Goal: Information Seeking & Learning: Learn about a topic

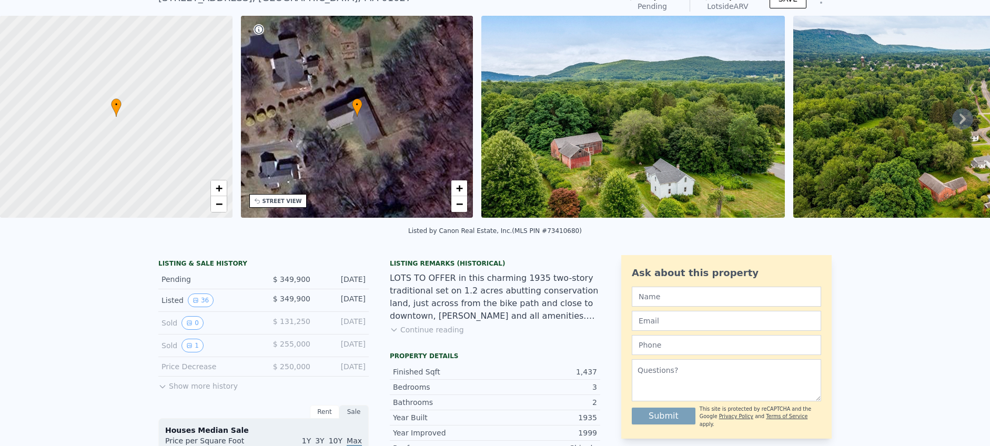
scroll to position [48, 0]
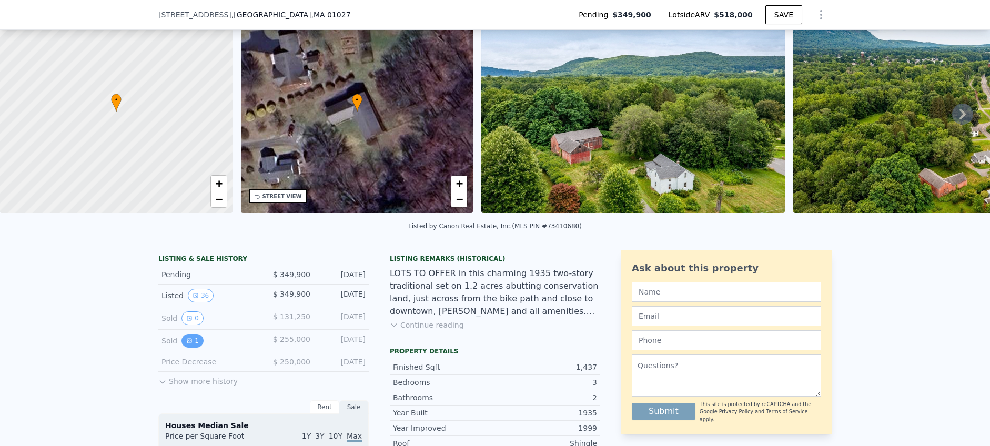
click at [186, 344] on icon "View historical data" at bounding box center [189, 341] width 6 height 6
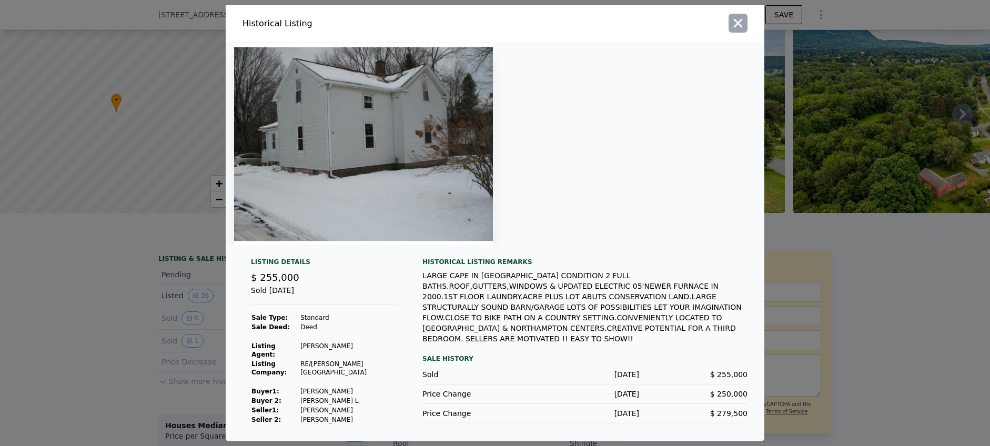
click at [740, 31] on icon "button" at bounding box center [738, 23] width 15 height 15
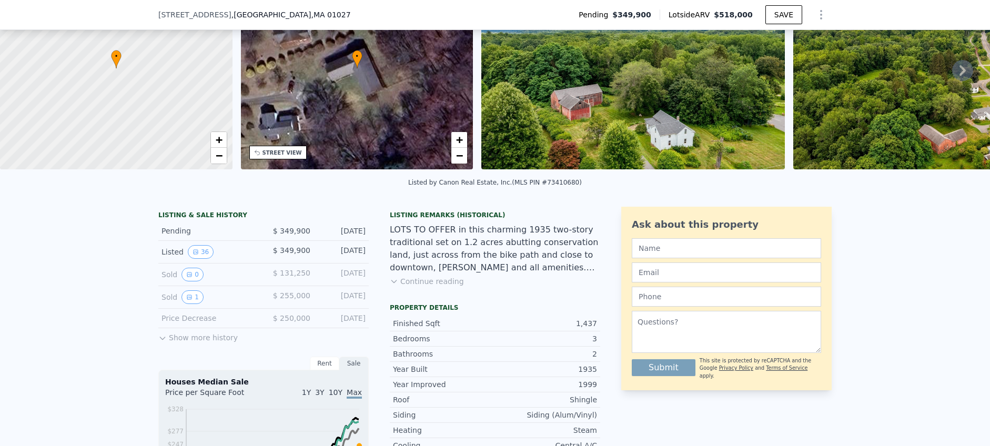
scroll to position [93, 0]
click at [195, 342] on button "Show more history" at bounding box center [197, 335] width 79 height 15
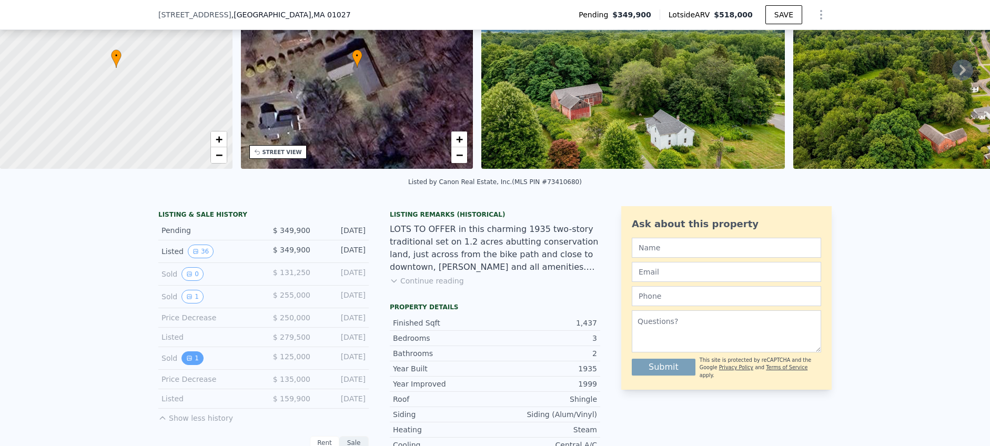
click at [192, 365] on button "1" at bounding box center [192, 358] width 22 height 14
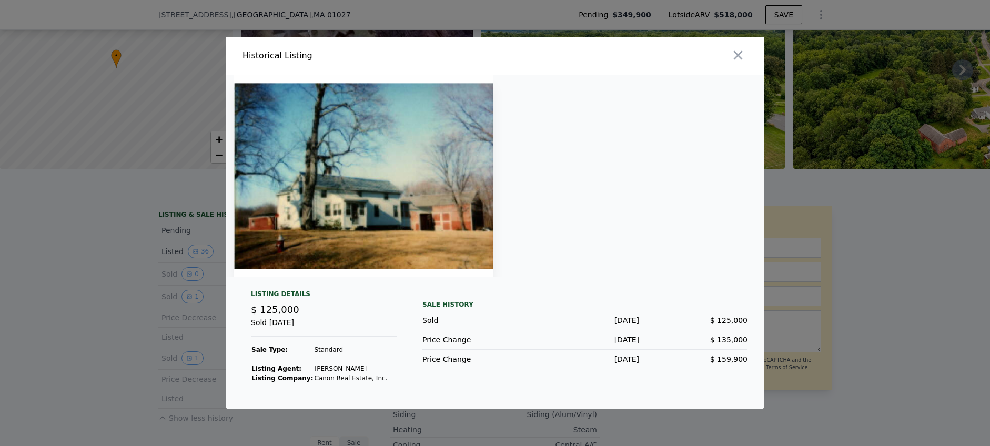
drag, startPoint x: 744, startPoint y: 55, endPoint x: 735, endPoint y: 66, distance: 14.2
click at [744, 55] on icon "button" at bounding box center [738, 55] width 15 height 15
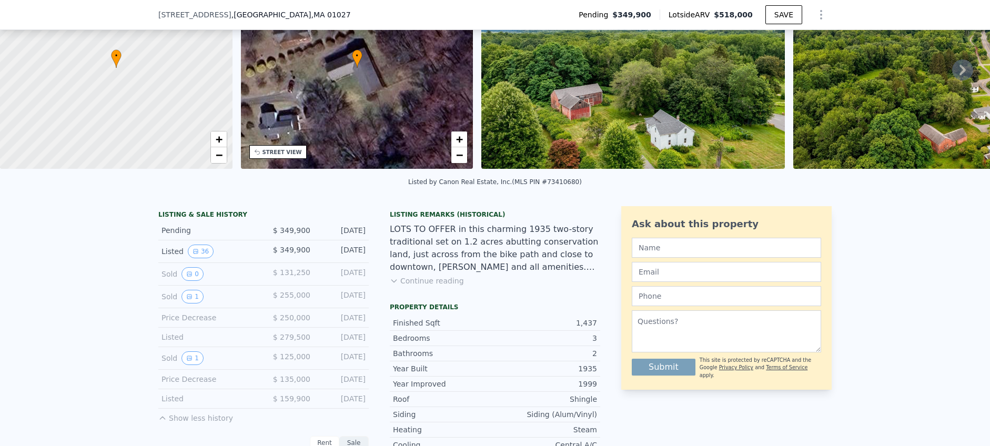
click at [166, 365] on div "Sold 1" at bounding box center [209, 358] width 94 height 14
click at [194, 281] on button "0" at bounding box center [192, 274] width 22 height 14
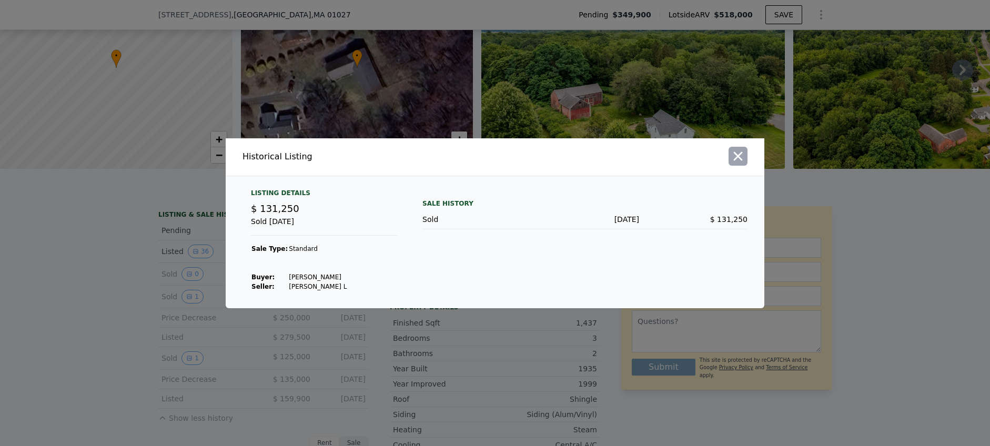
click at [741, 153] on icon "button" at bounding box center [738, 156] width 9 height 9
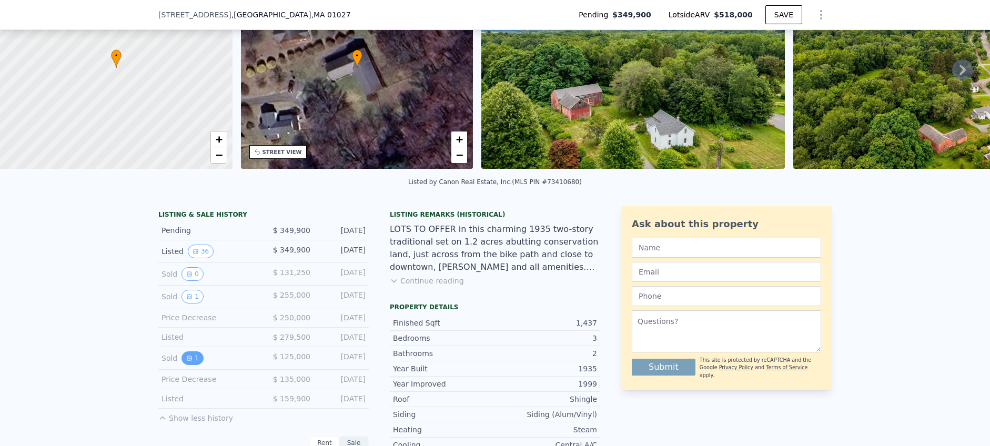
click at [189, 361] on button "1" at bounding box center [192, 358] width 22 height 14
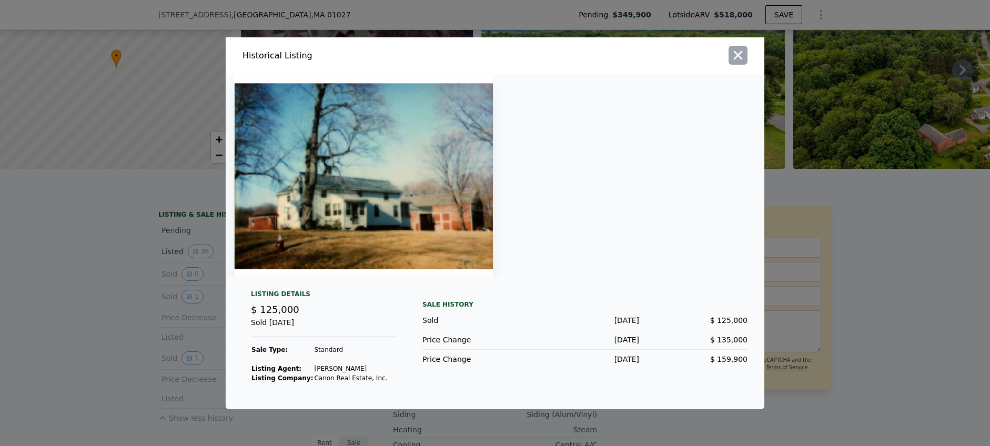
click at [746, 57] on button "button" at bounding box center [738, 55] width 19 height 19
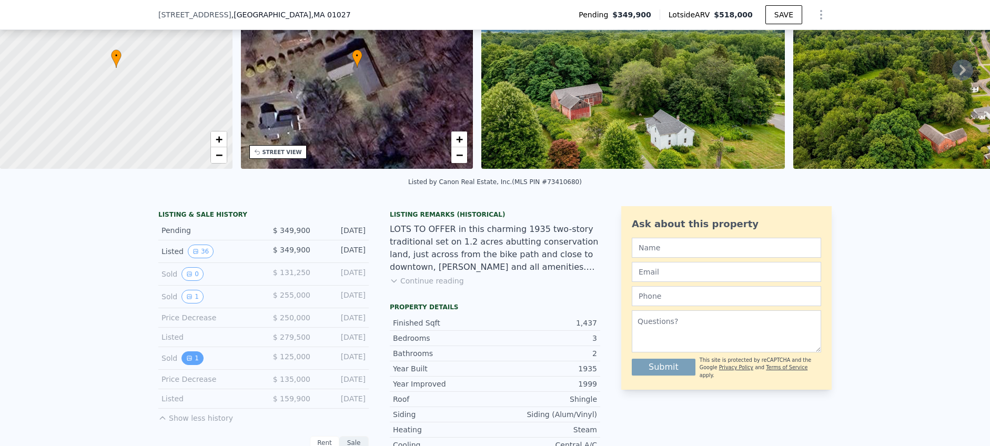
click at [193, 364] on button "1" at bounding box center [192, 358] width 22 height 14
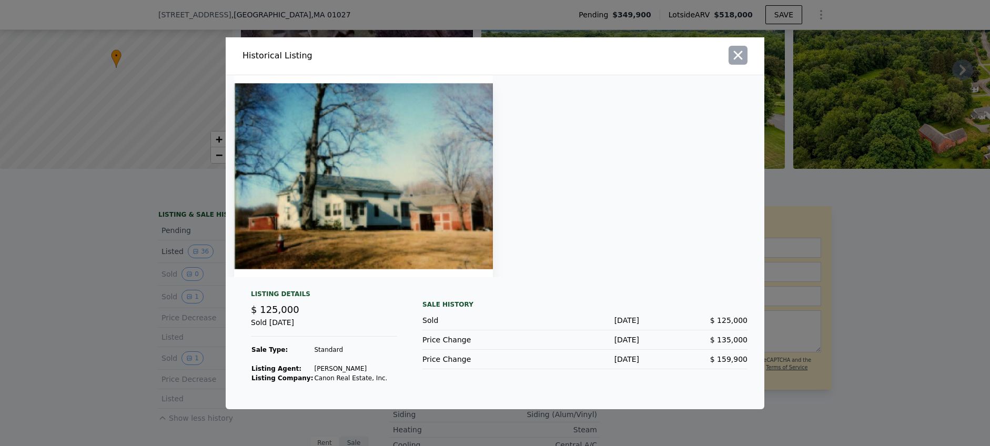
click at [740, 53] on icon "button" at bounding box center [738, 55] width 9 height 9
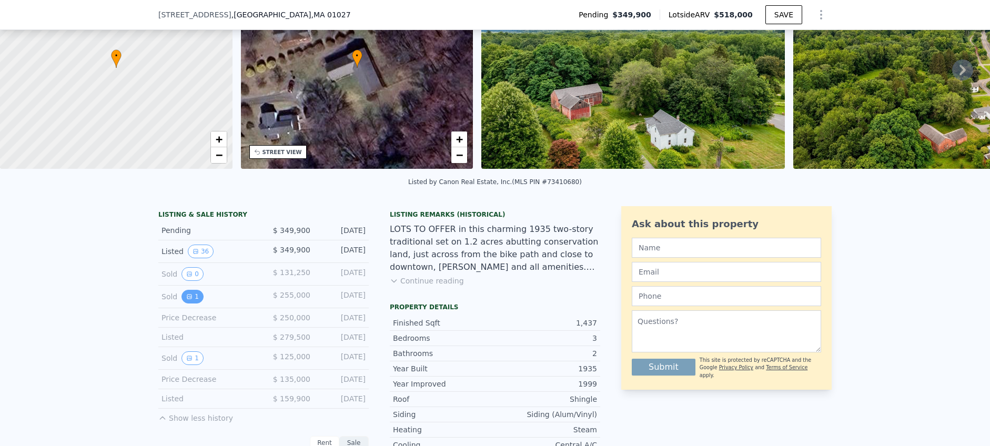
click at [187, 299] on icon "View historical data" at bounding box center [189, 297] width 4 height 4
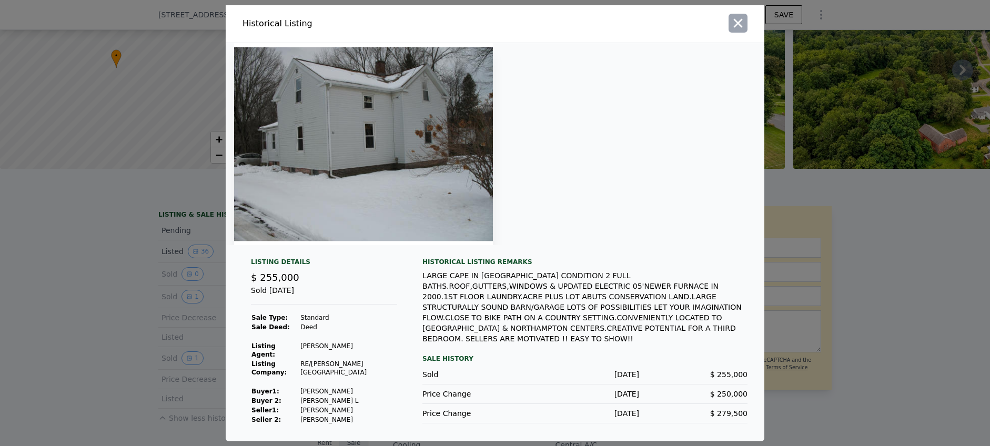
click at [731, 25] on icon "button" at bounding box center [738, 23] width 15 height 15
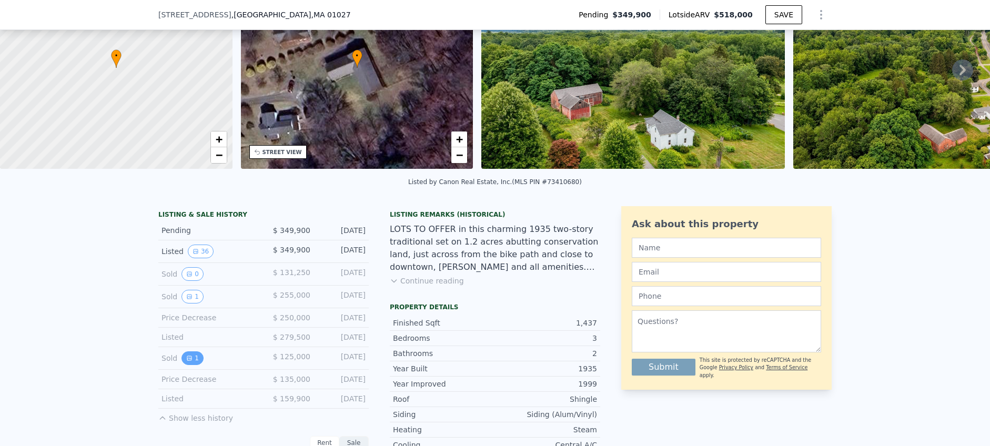
click at [187, 365] on button "1" at bounding box center [192, 358] width 22 height 14
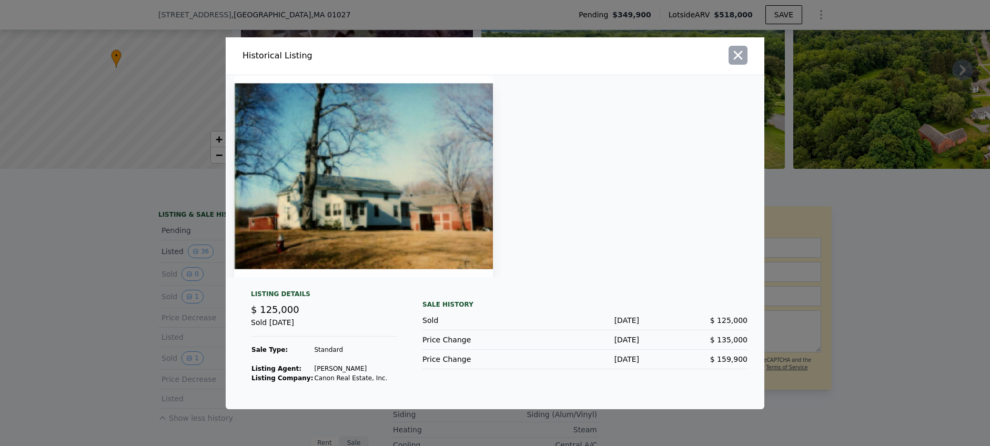
click at [735, 54] on icon "button" at bounding box center [738, 55] width 15 height 15
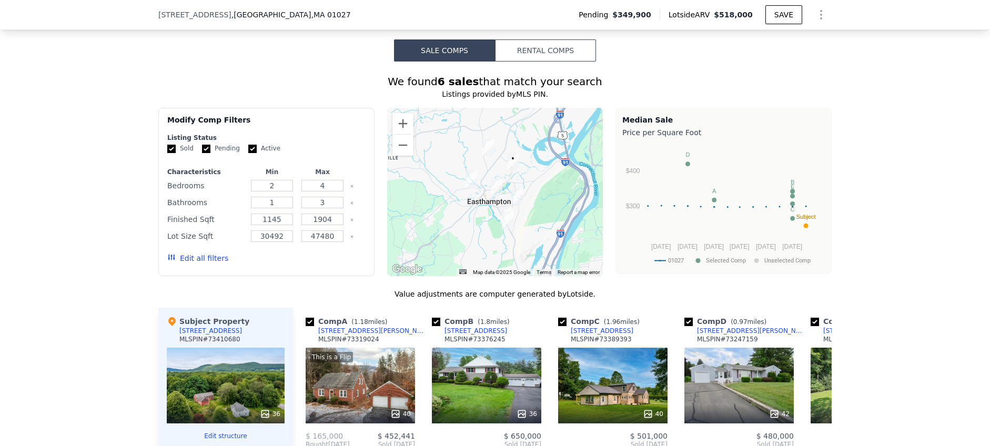
scroll to position [982, 0]
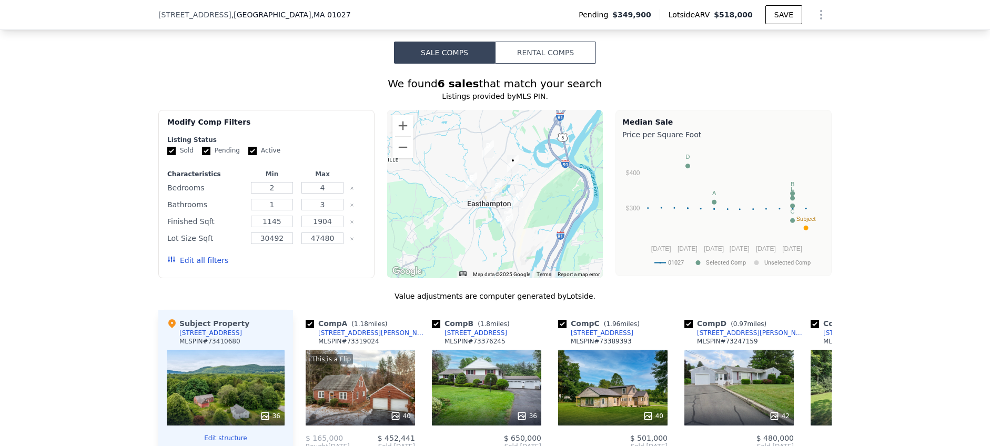
click at [485, 158] on img "18 Lyman St" at bounding box center [488, 149] width 12 height 18
click at [685, 168] on circle "A chart." at bounding box center [687, 166] width 5 height 5
click at [485, 155] on img "18 Lyman St" at bounding box center [488, 149] width 12 height 18
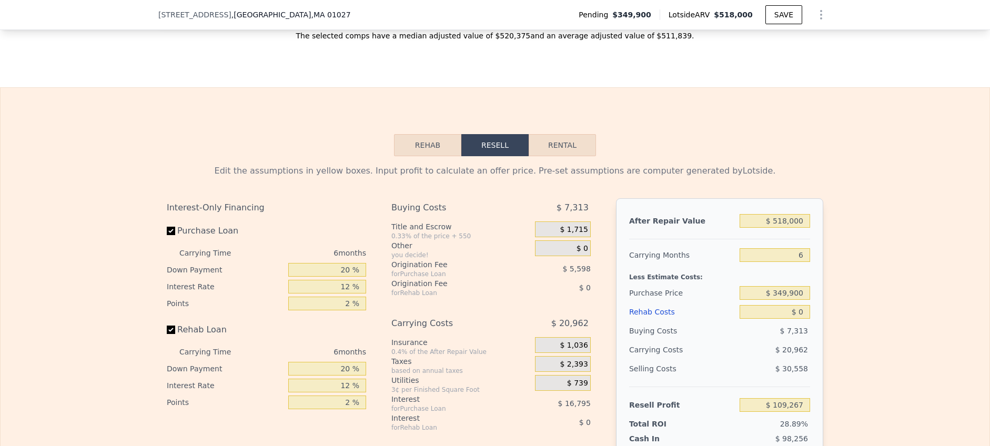
scroll to position [1555, 0]
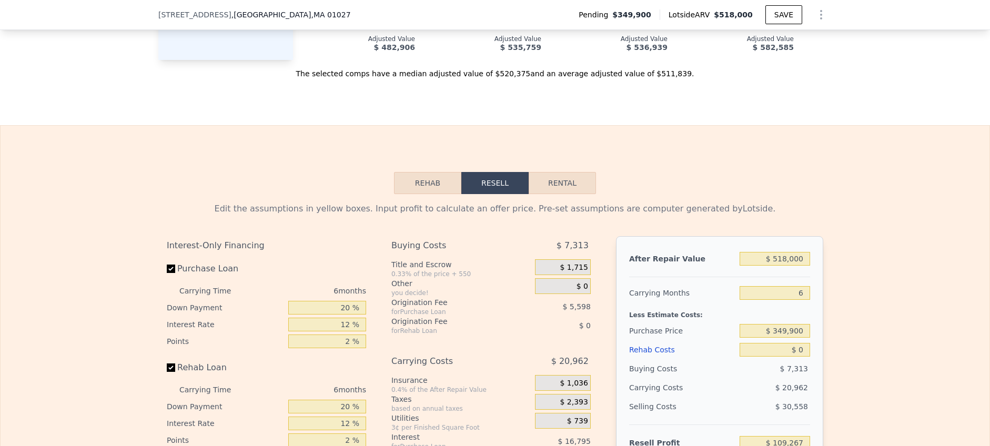
click at [420, 194] on button "Rehab" at bounding box center [427, 183] width 67 height 22
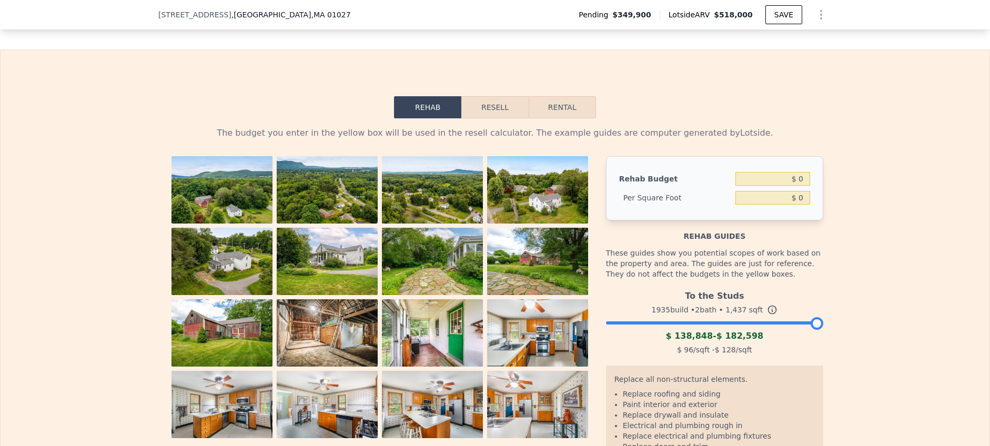
scroll to position [1645, 0]
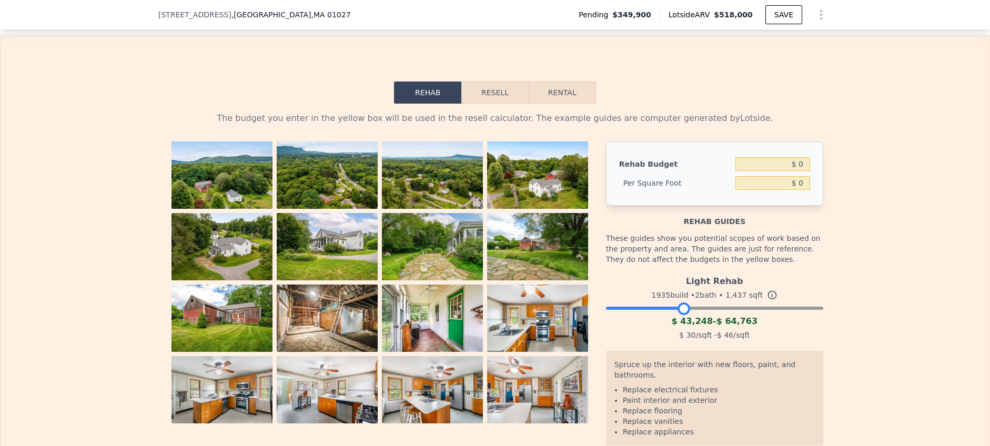
drag, startPoint x: 815, startPoint y: 325, endPoint x: 683, endPoint y: 331, distance: 132.7
click at [683, 331] on div "Light Rehab 1935 build • 2 bath • 1,437 sqft $ 43,248 - $ 64,763 $ 30 /sqft - $…" at bounding box center [714, 307] width 217 height 72
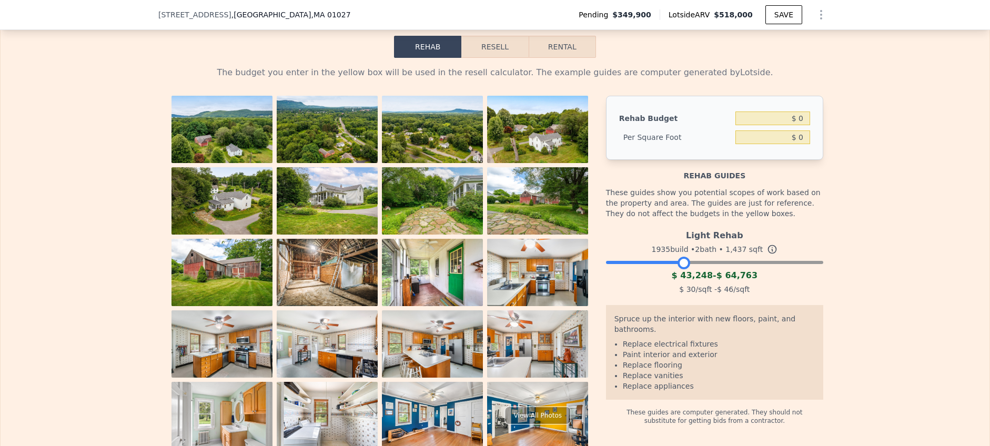
scroll to position [1691, 0]
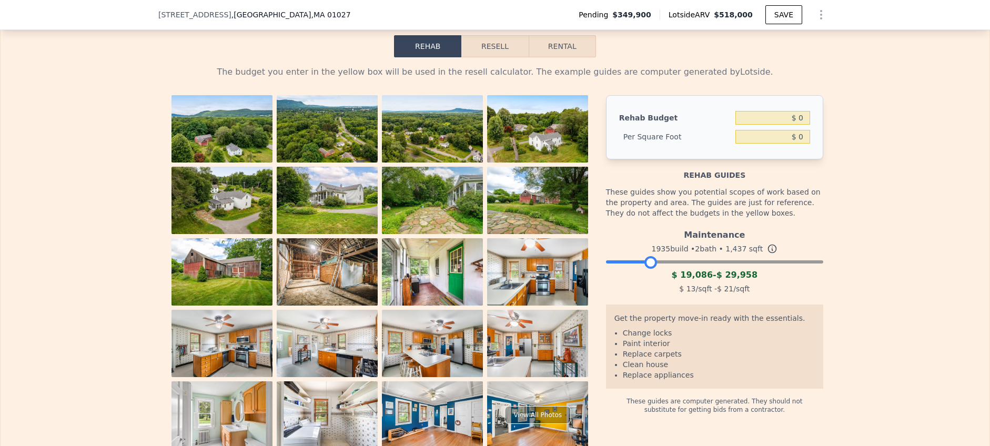
drag, startPoint x: 680, startPoint y: 281, endPoint x: 647, endPoint y: 282, distance: 33.1
click at [647, 269] on div at bounding box center [650, 262] width 13 height 13
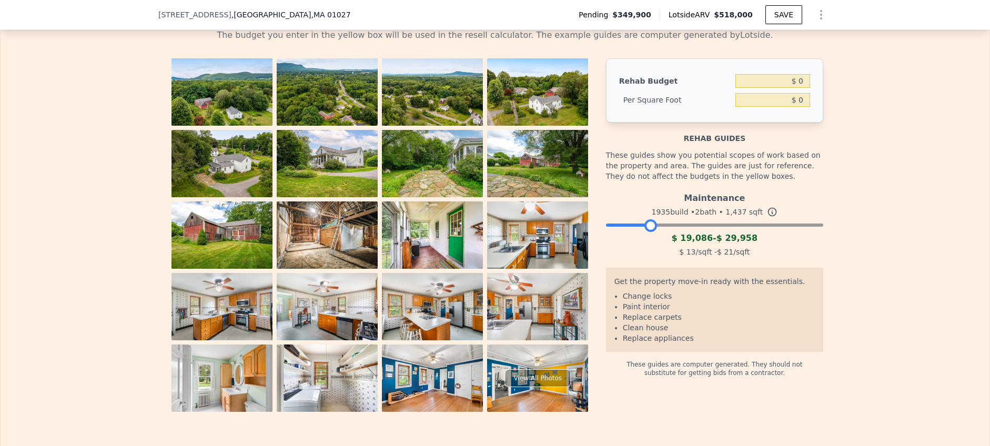
scroll to position [1747, 0]
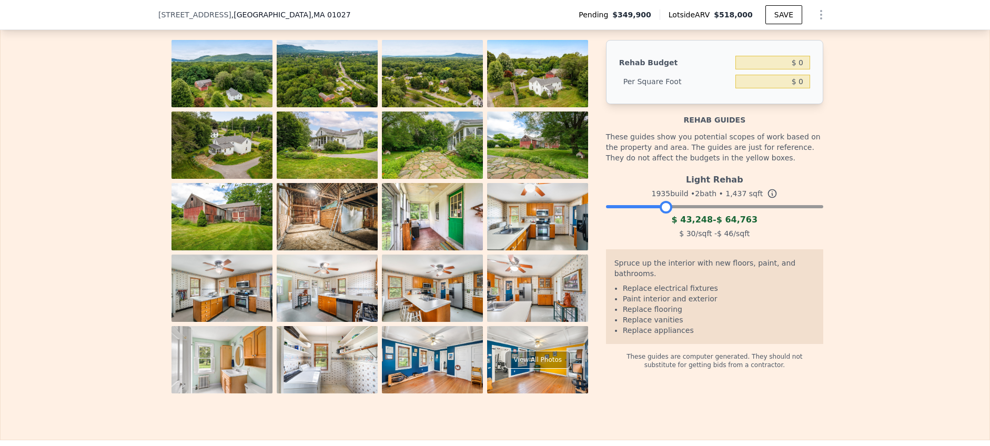
drag, startPoint x: 648, startPoint y: 224, endPoint x: 663, endPoint y: 221, distance: 15.4
click at [663, 214] on div at bounding box center [666, 207] width 13 height 13
drag, startPoint x: 666, startPoint y: 223, endPoint x: 699, endPoint y: 218, distance: 33.0
click at [699, 214] on div at bounding box center [699, 207] width 13 height 13
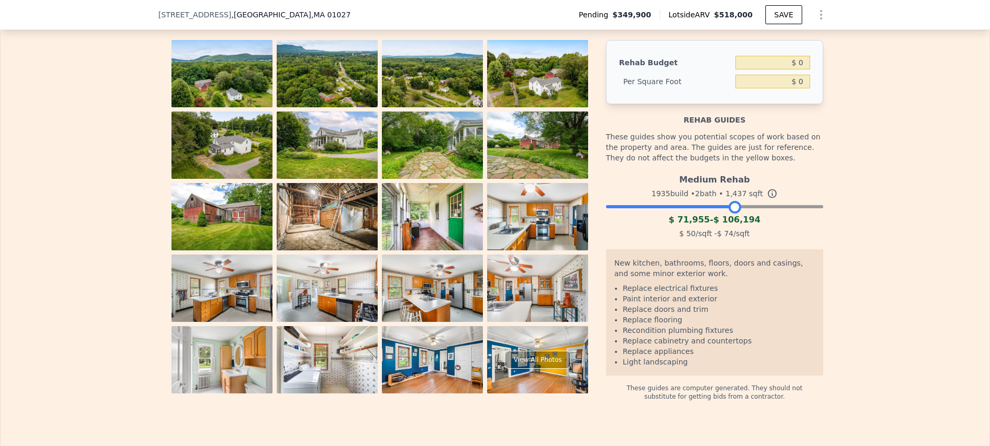
drag, startPoint x: 698, startPoint y: 225, endPoint x: 733, endPoint y: 225, distance: 35.3
click at [733, 214] on div at bounding box center [735, 207] width 13 height 13
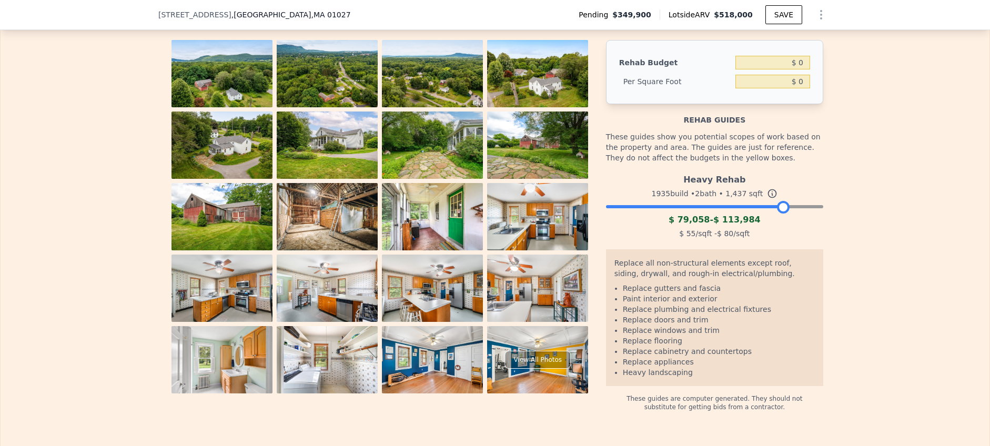
drag, startPoint x: 732, startPoint y: 224, endPoint x: 780, endPoint y: 223, distance: 47.9
click at [780, 214] on div at bounding box center [783, 207] width 13 height 13
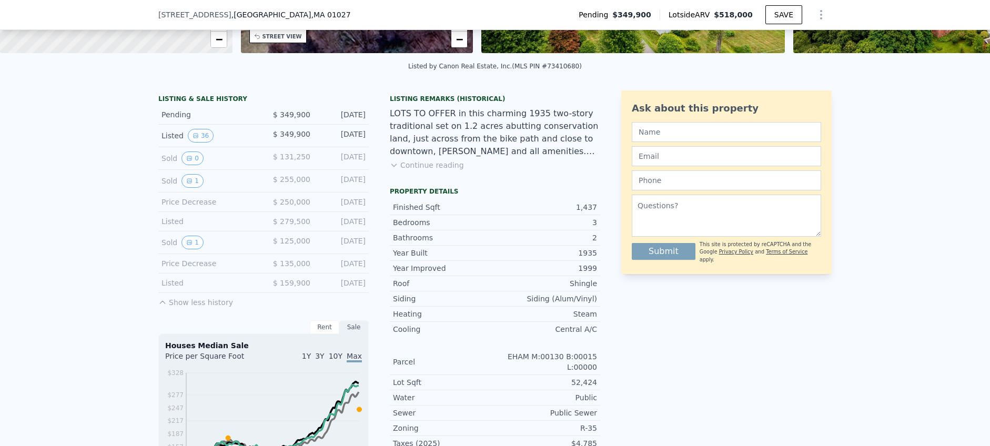
scroll to position [207, 0]
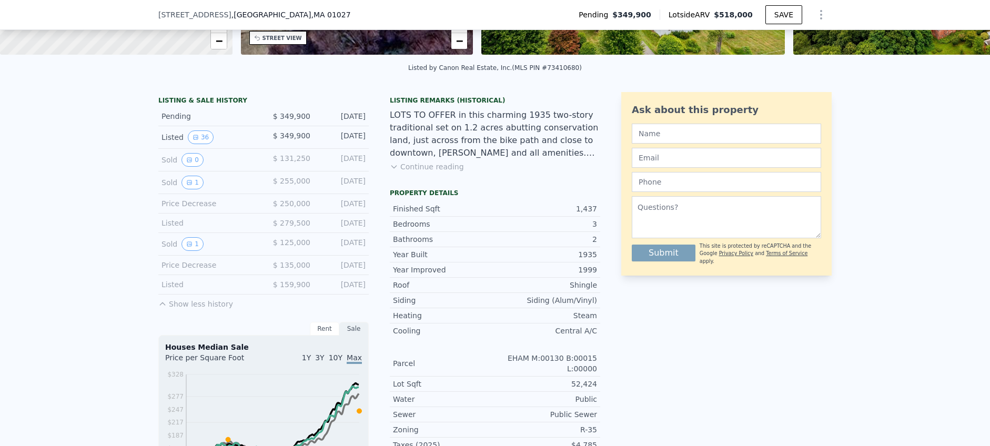
click at [417, 172] on button "Continue reading" at bounding box center [427, 167] width 74 height 11
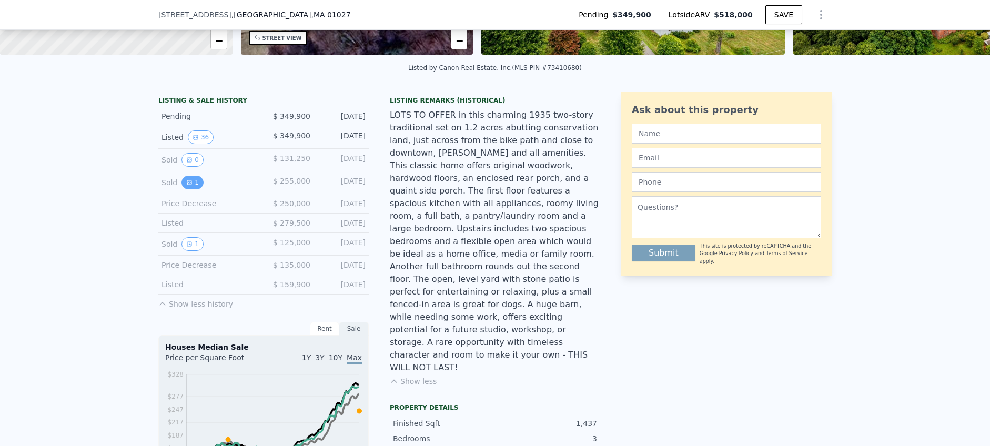
click at [188, 189] on button "1" at bounding box center [192, 183] width 22 height 14
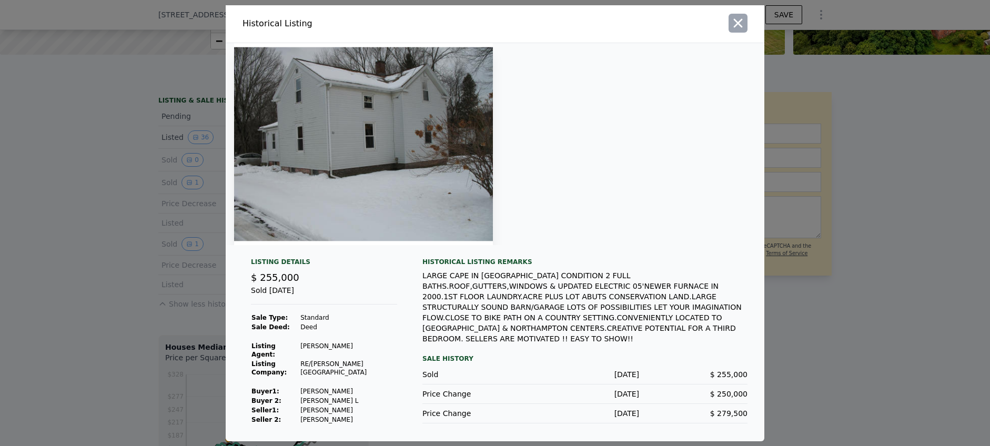
click at [740, 27] on icon "button" at bounding box center [738, 22] width 9 height 9
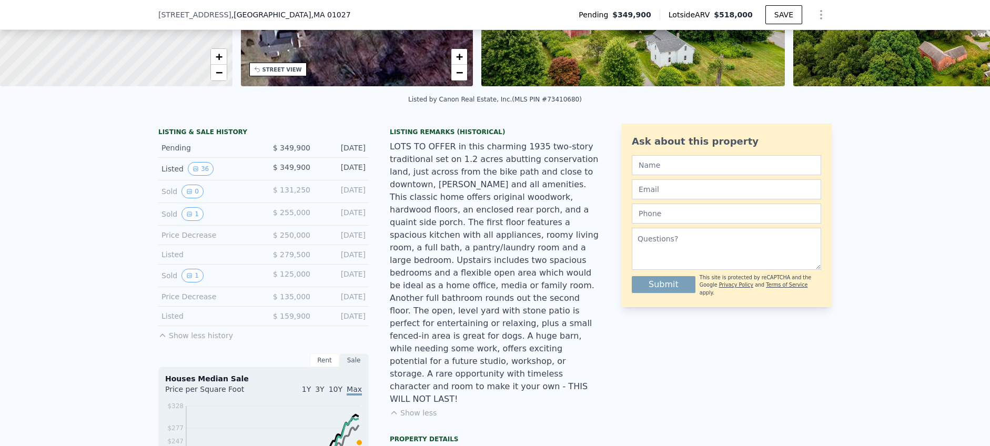
scroll to position [4, 0]
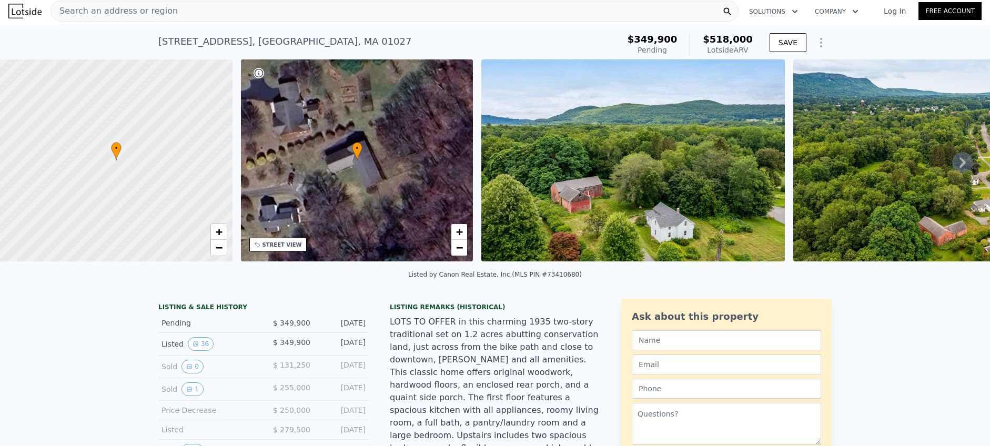
click at [960, 167] on icon at bounding box center [963, 162] width 6 height 11
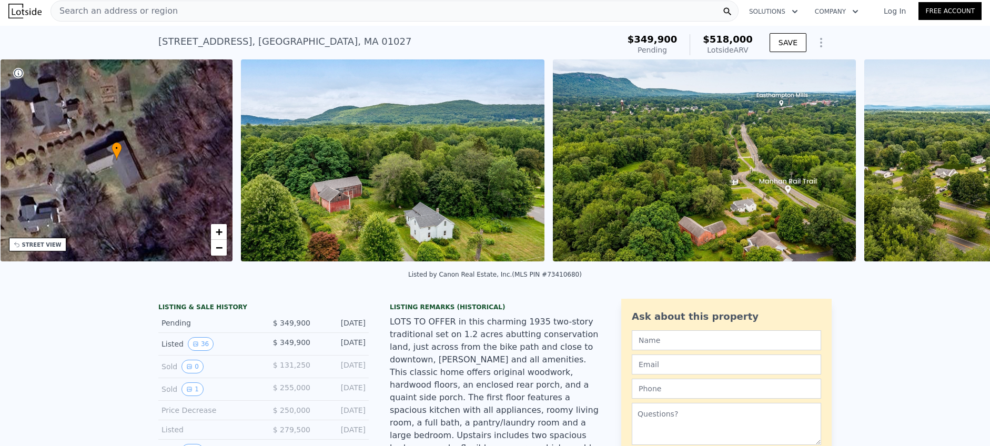
scroll to position [0, 245]
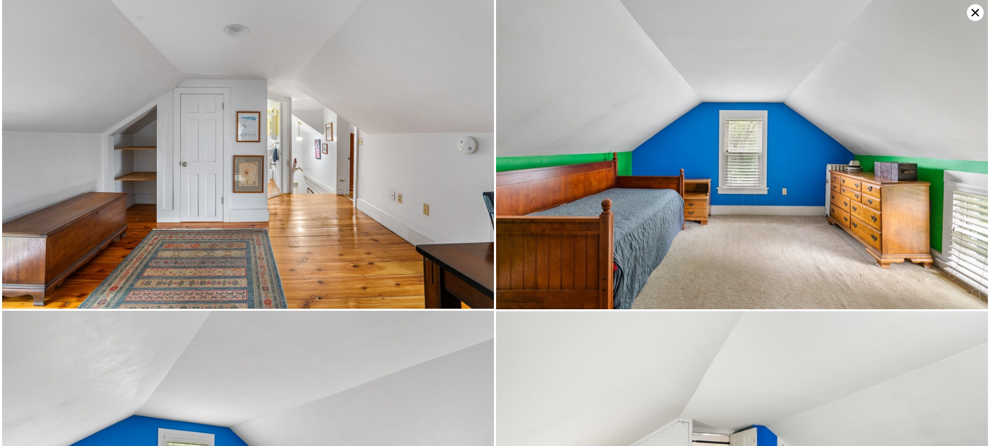
scroll to position [5446, 0]
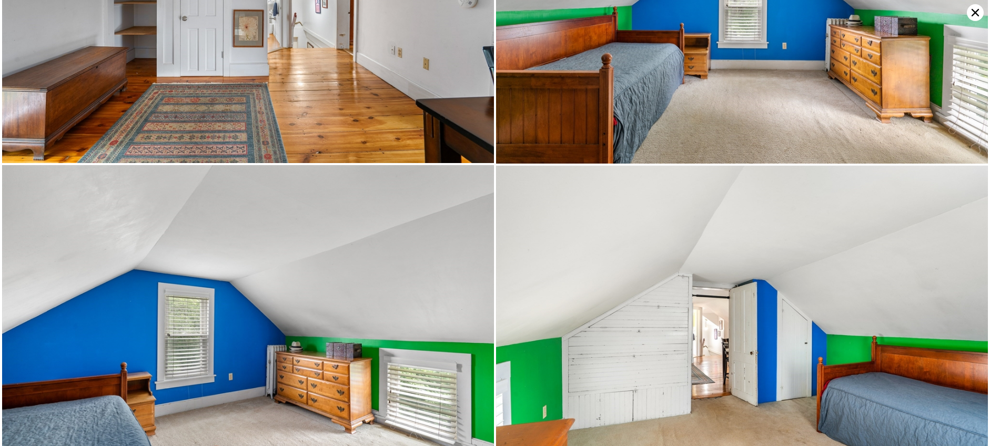
click at [976, 13] on icon at bounding box center [975, 12] width 17 height 17
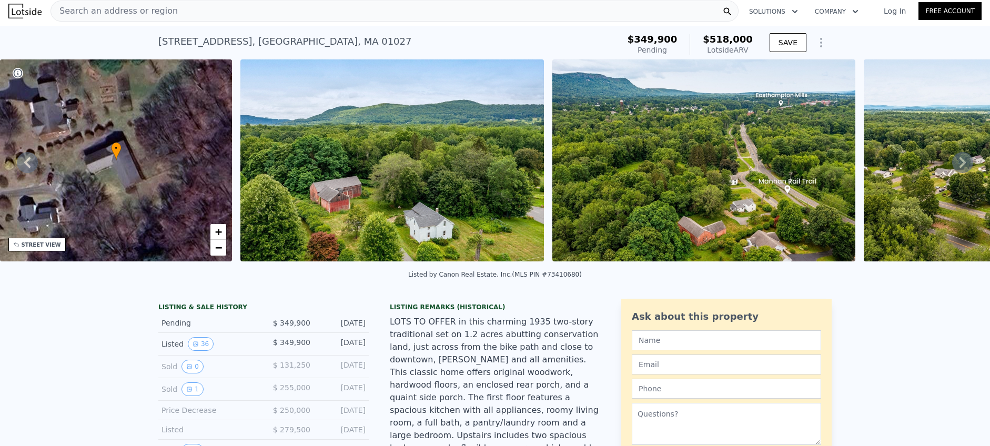
click at [144, 15] on span "Search an address or region" at bounding box center [114, 11] width 127 height 13
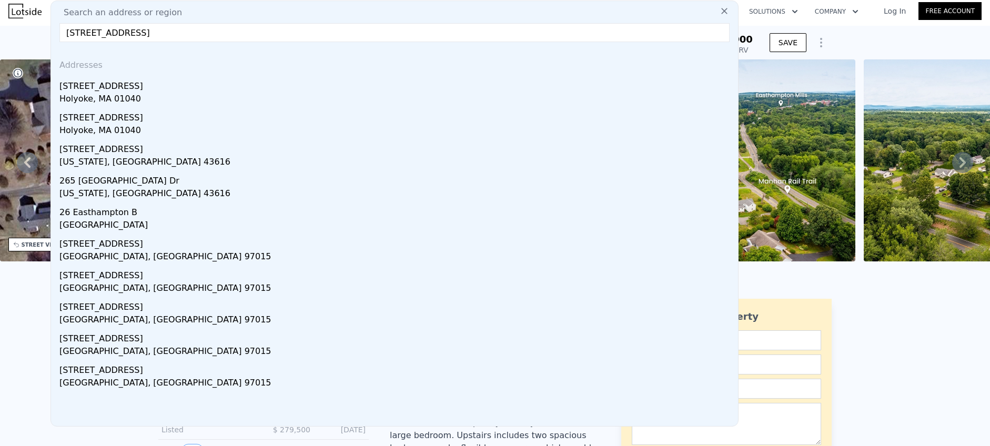
click at [110, 33] on input "[STREET_ADDRESS]" at bounding box center [394, 32] width 670 height 19
click at [185, 33] on input "[STREET_ADDRESS]" at bounding box center [394, 32] width 670 height 19
drag, startPoint x: 187, startPoint y: 35, endPoint x: 127, endPoint y: 35, distance: 60.0
click at [127, 35] on input "[STREET_ADDRESS]" at bounding box center [394, 32] width 670 height 19
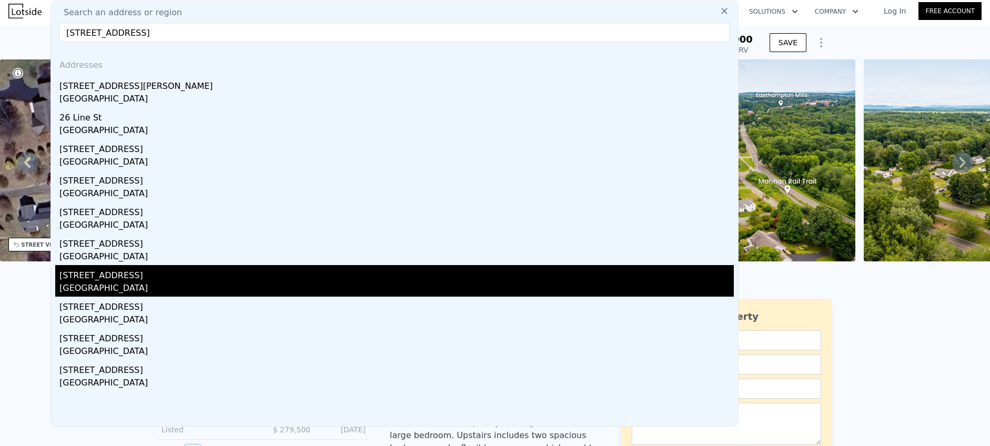
type input "[STREET_ADDRESS]"
click at [157, 289] on div "[GEOGRAPHIC_DATA]" at bounding box center [396, 289] width 674 height 15
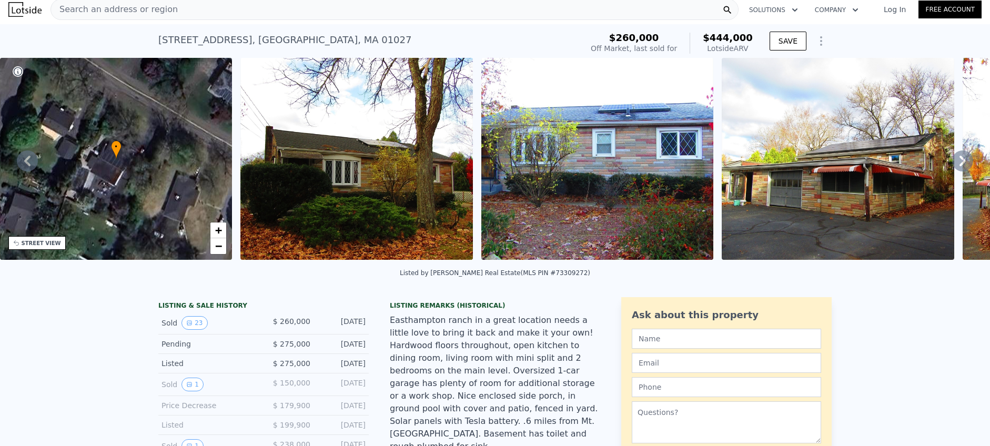
scroll to position [6, 0]
click at [187, 385] on button "1" at bounding box center [192, 384] width 22 height 14
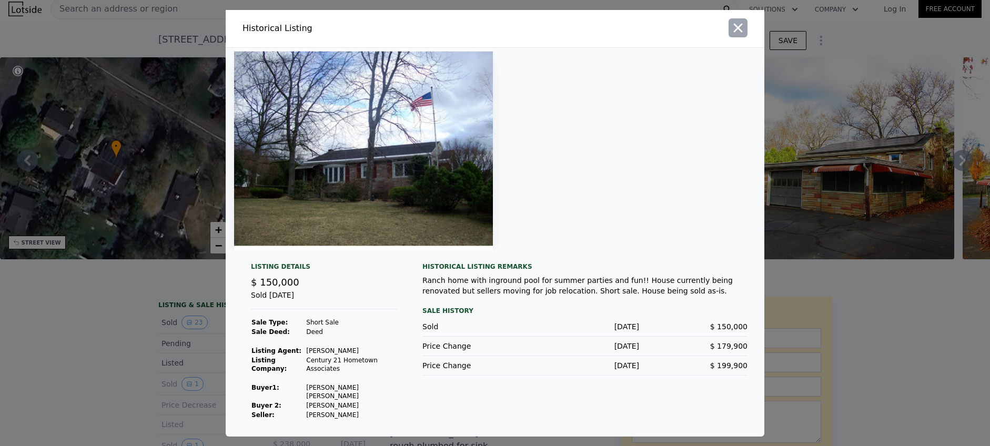
click at [734, 32] on icon "button" at bounding box center [738, 28] width 15 height 15
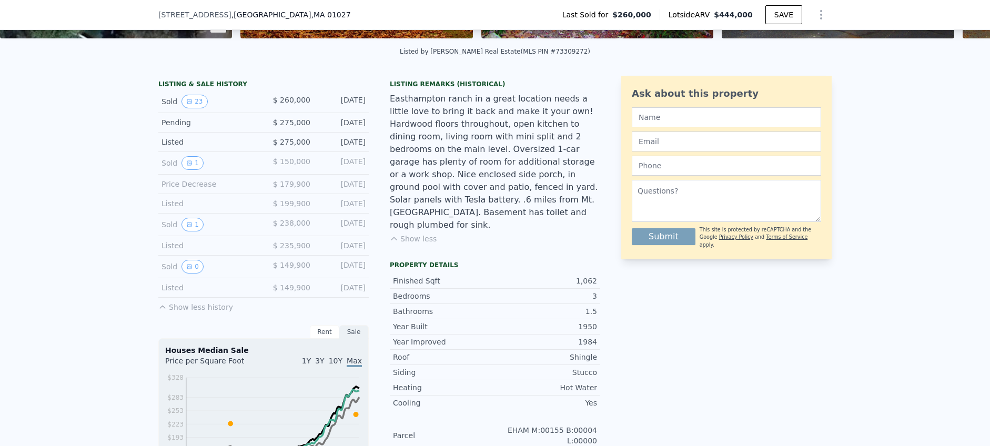
scroll to position [211, 0]
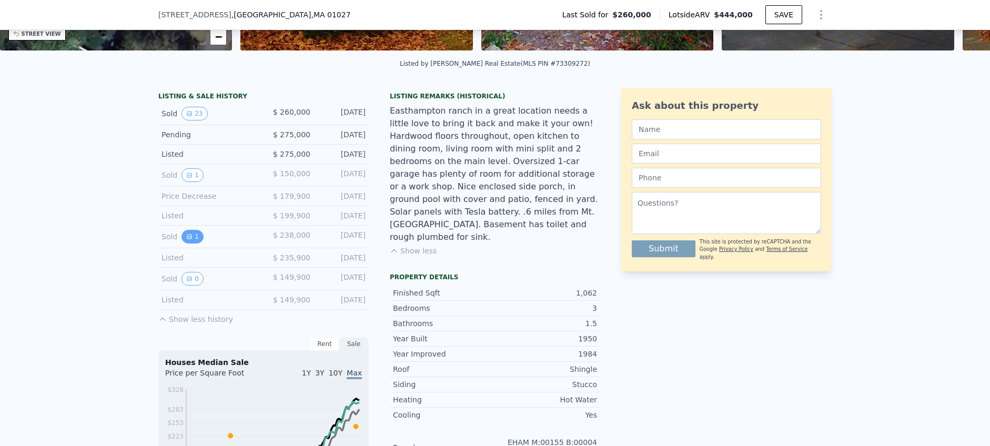
click at [189, 242] on button "1" at bounding box center [192, 237] width 22 height 14
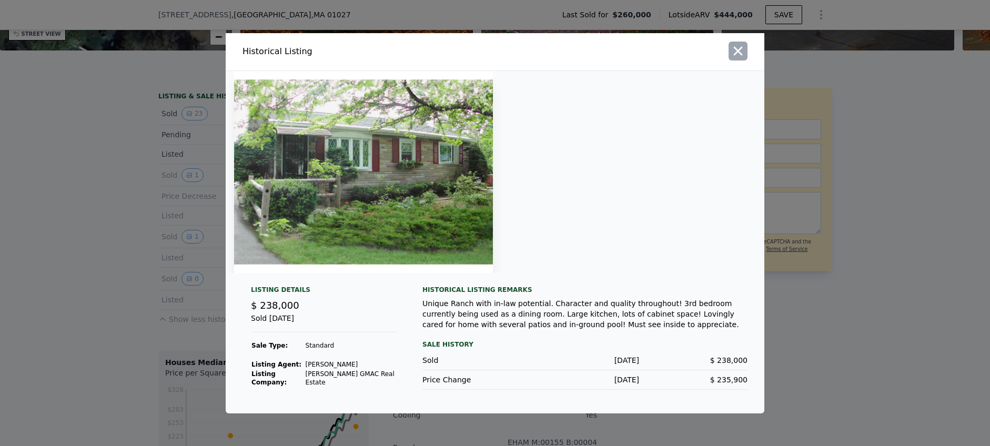
click at [742, 55] on icon "button" at bounding box center [738, 51] width 15 height 15
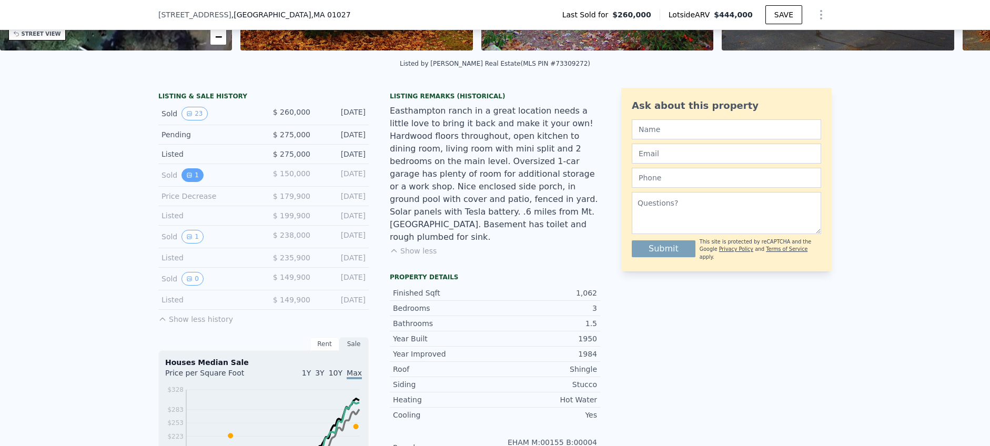
click at [189, 182] on button "1" at bounding box center [192, 175] width 22 height 14
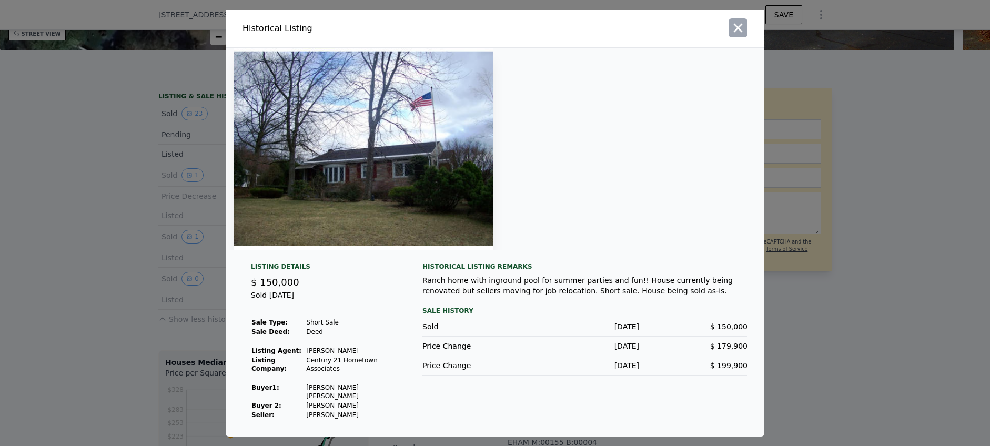
click at [738, 35] on icon "button" at bounding box center [738, 28] width 15 height 15
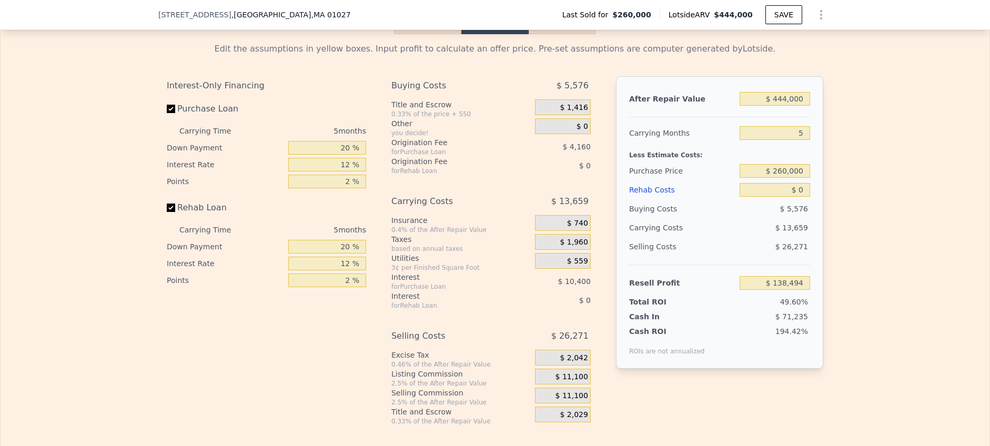
scroll to position [1703, 0]
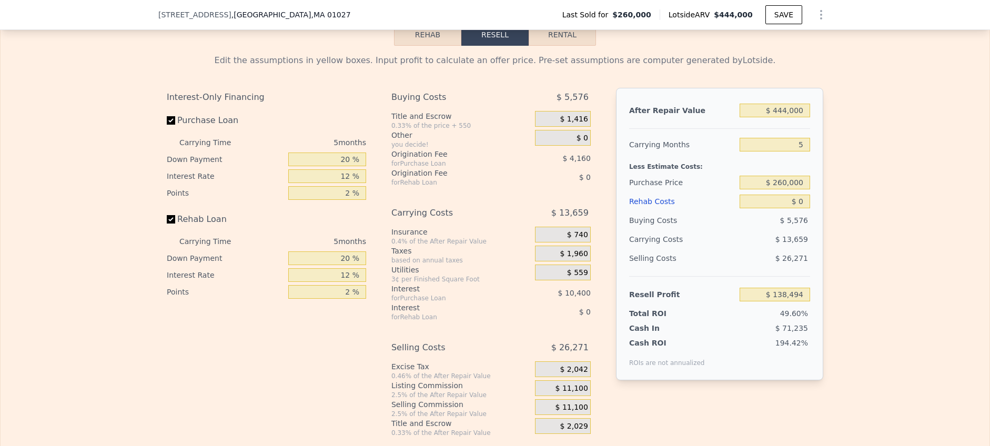
click at [429, 40] on button "Rehab" at bounding box center [427, 35] width 67 height 22
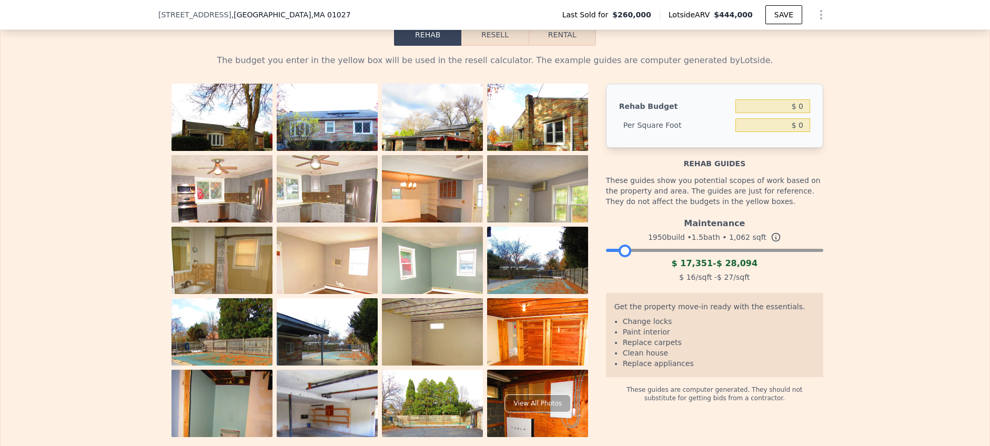
drag, startPoint x: 815, startPoint y: 268, endPoint x: 623, endPoint y: 278, distance: 192.8
click at [623, 278] on div "Maintenance 1950 build • 1.5 bath • 1,062 sqft $ 17,351 - $ 28,094 $ 16 /sqft -…" at bounding box center [714, 249] width 217 height 72
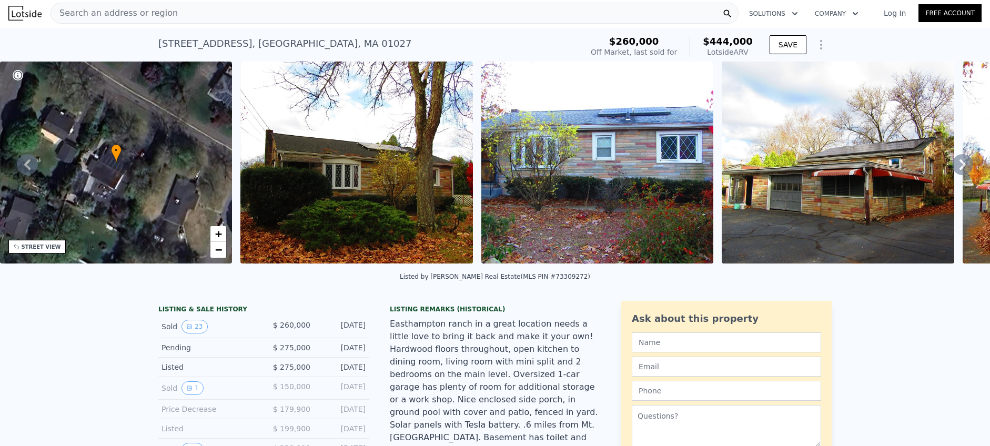
scroll to position [0, 0]
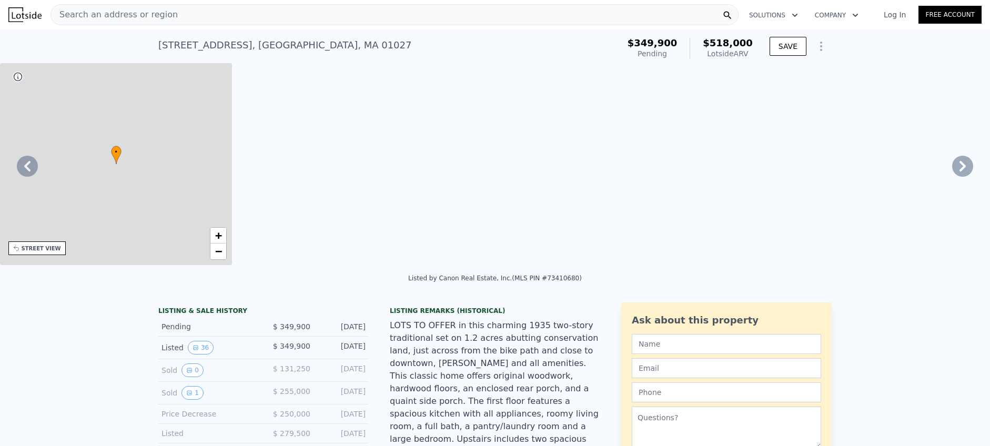
type input "2"
type input "4"
type input "3"
type input "1145"
type input "1904"
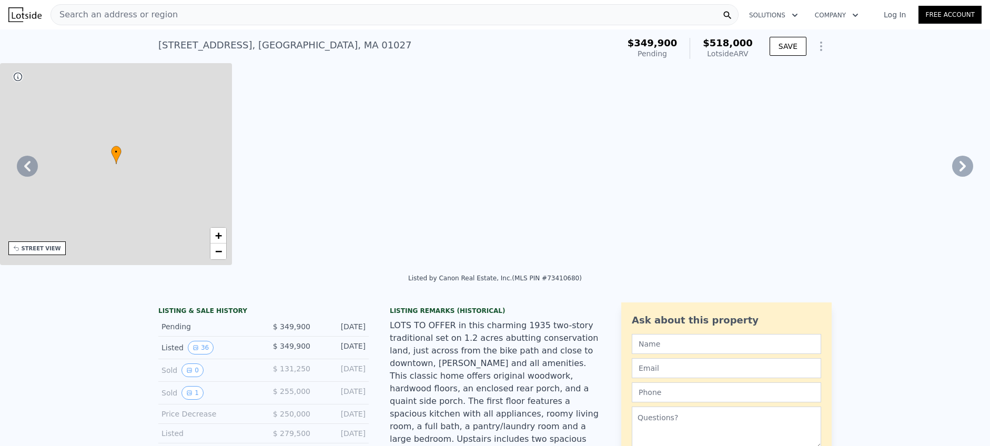
type input "30492"
type input "47480"
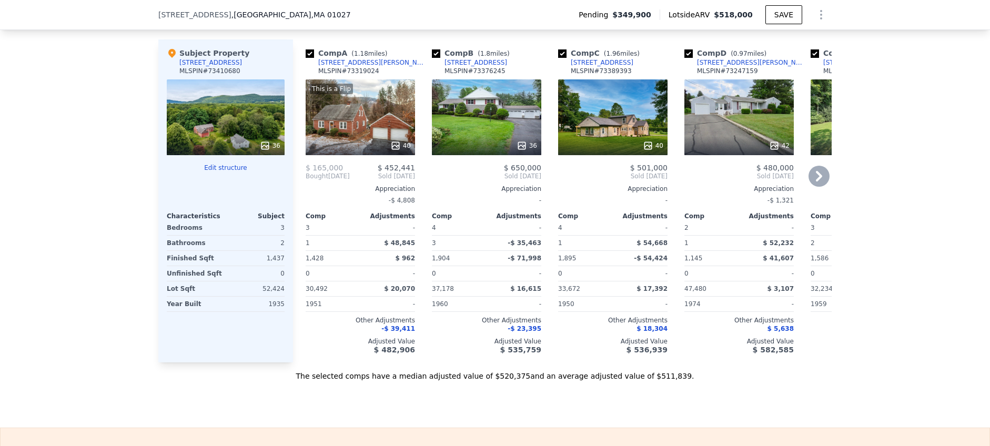
scroll to position [1516, 0]
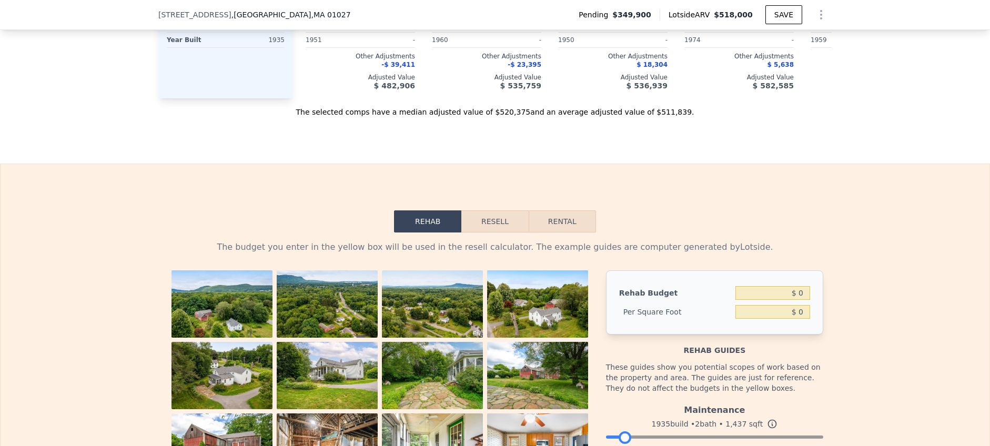
click at [497, 233] on button "Resell" at bounding box center [494, 221] width 67 height 22
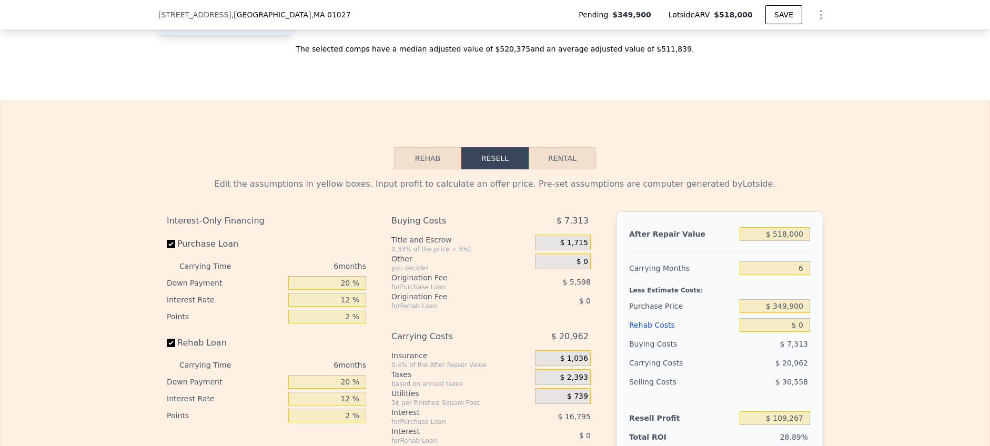
scroll to position [1592, 0]
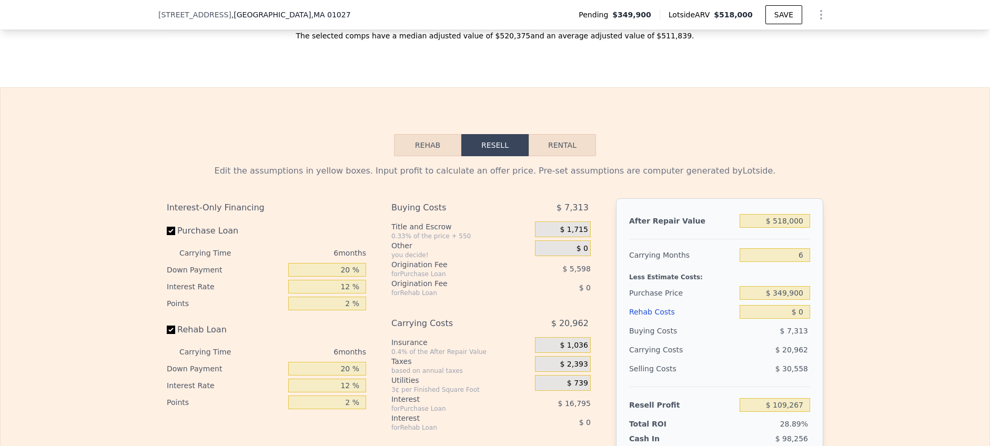
click at [554, 156] on button "Rental" at bounding box center [562, 145] width 67 height 22
select select "30"
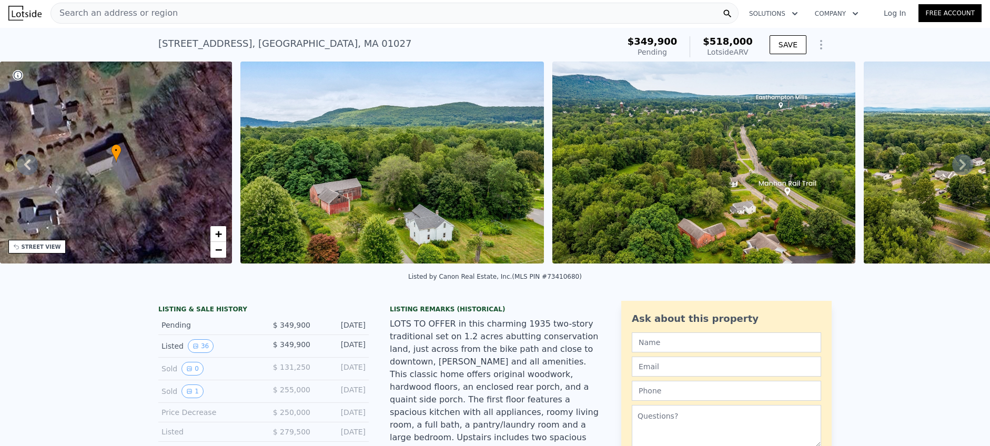
scroll to position [0, 0]
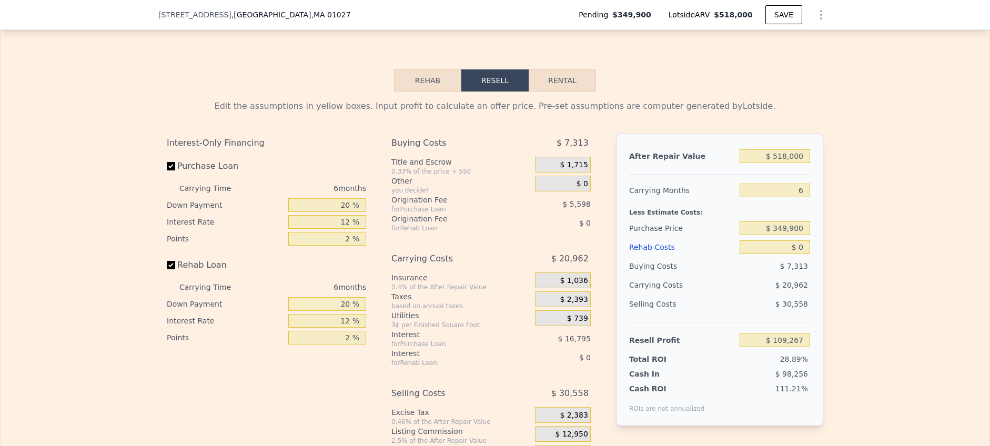
scroll to position [1577, 0]
click at [647, 257] on div "Rehab Costs" at bounding box center [682, 247] width 106 height 19
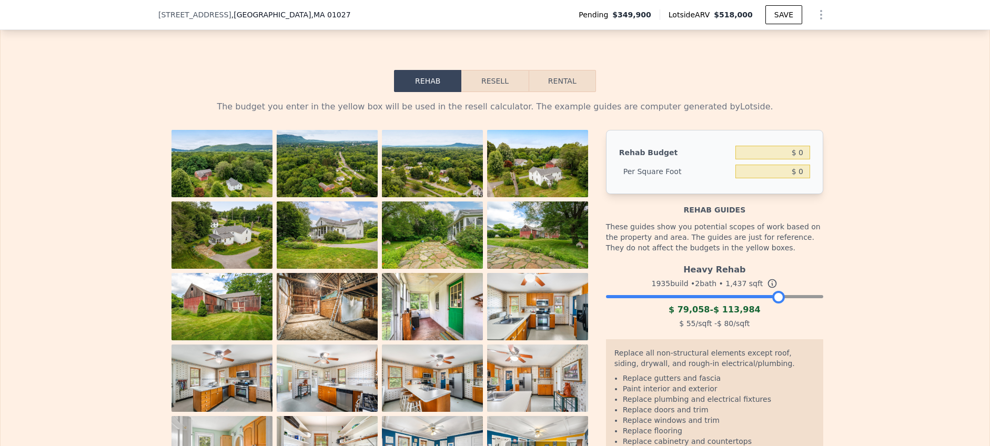
drag, startPoint x: 811, startPoint y: 309, endPoint x: 773, endPoint y: 307, distance: 38.5
click at [773, 304] on div at bounding box center [778, 297] width 13 height 13
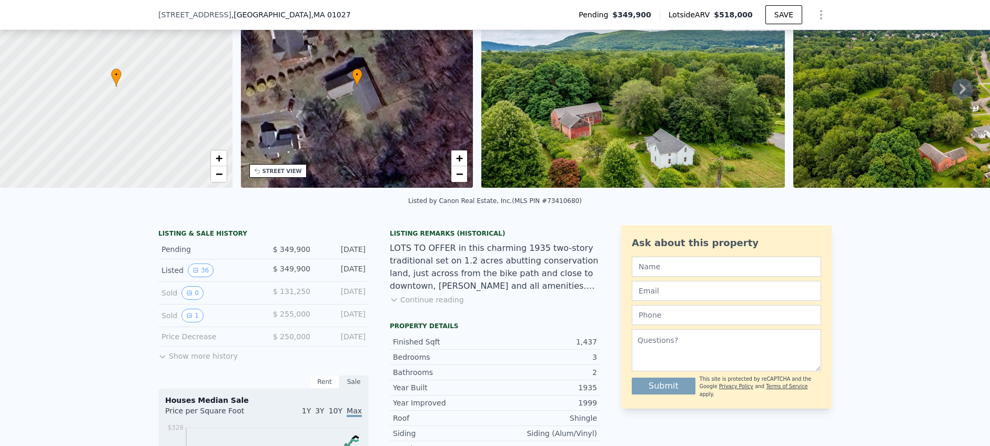
scroll to position [0, 0]
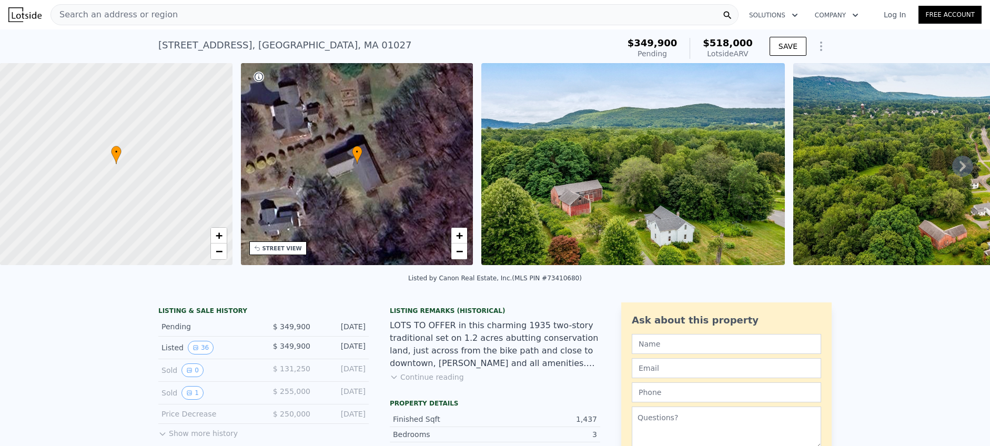
click at [202, 19] on div "Search an address or region" at bounding box center [395, 14] width 688 height 21
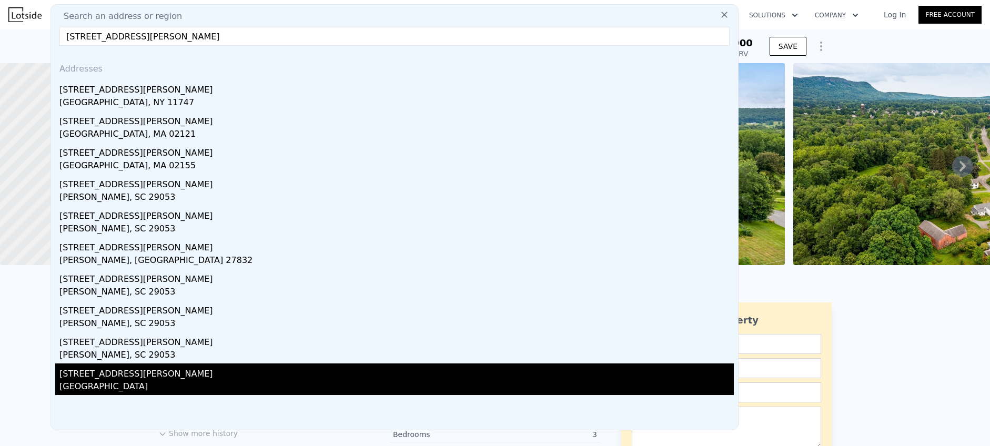
type input "8 gaston street"
click at [135, 388] on div "[GEOGRAPHIC_DATA]" at bounding box center [396, 387] width 674 height 15
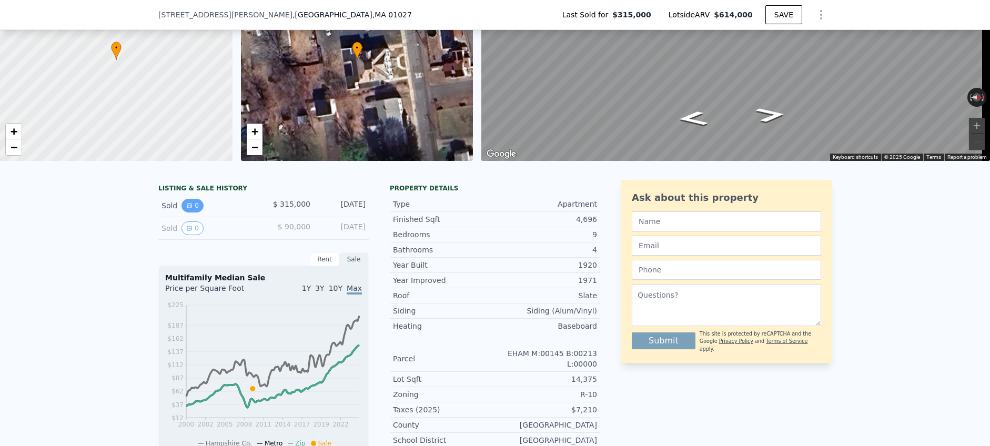
scroll to position [134, 0]
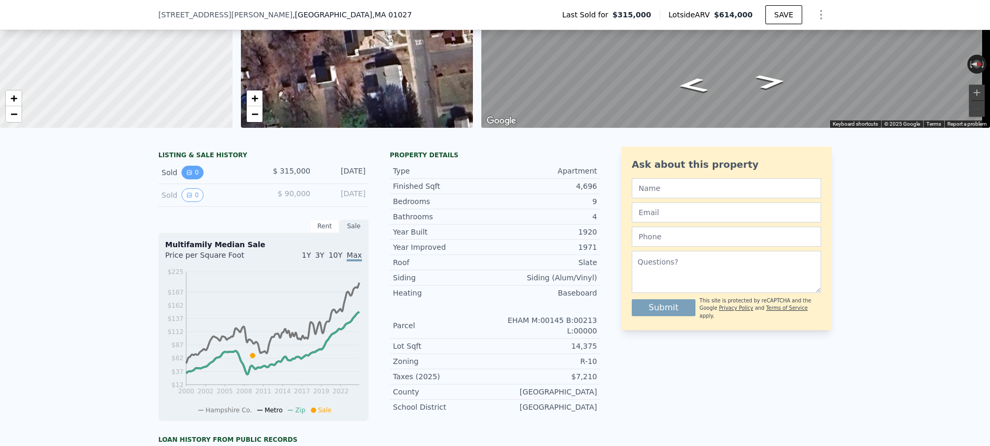
click at [190, 179] on button "0" at bounding box center [192, 173] width 22 height 14
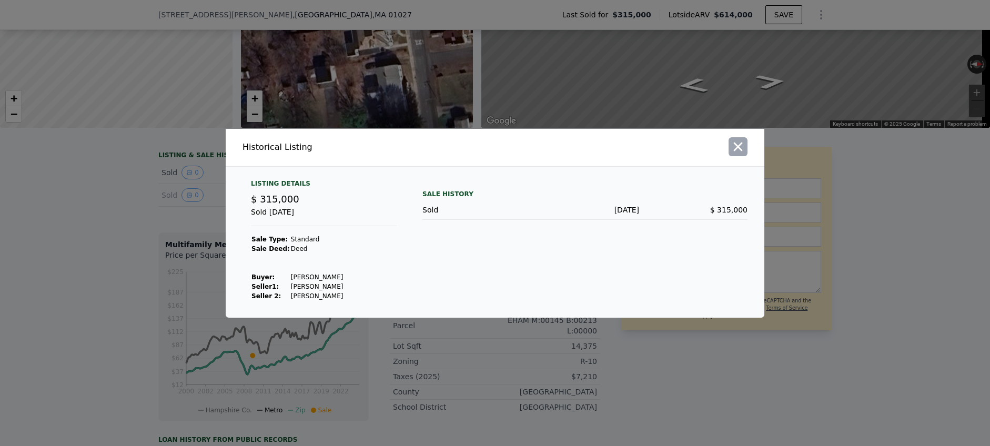
click at [743, 144] on icon "button" at bounding box center [738, 146] width 15 height 15
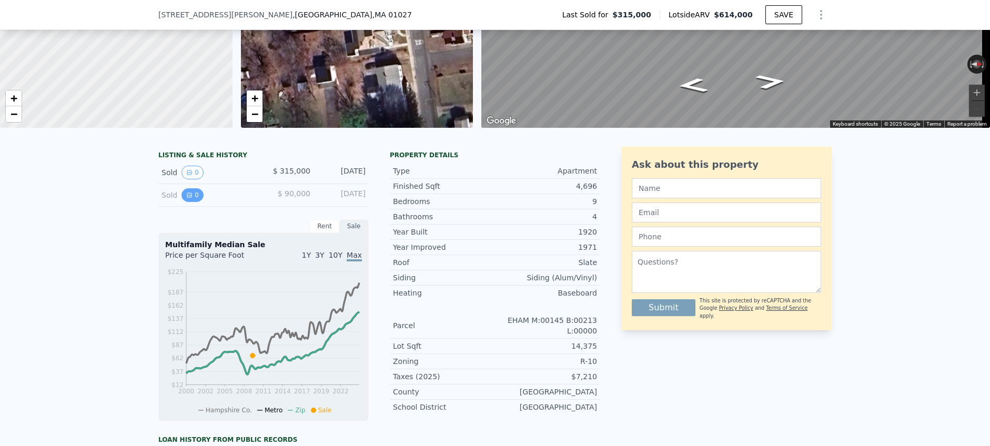
click at [189, 202] on button "0" at bounding box center [192, 195] width 22 height 14
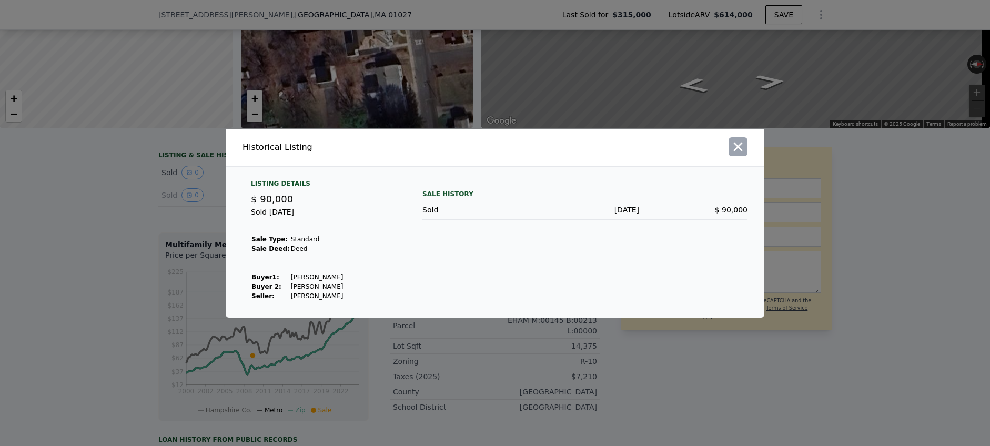
click at [735, 144] on icon "button" at bounding box center [738, 146] width 9 height 9
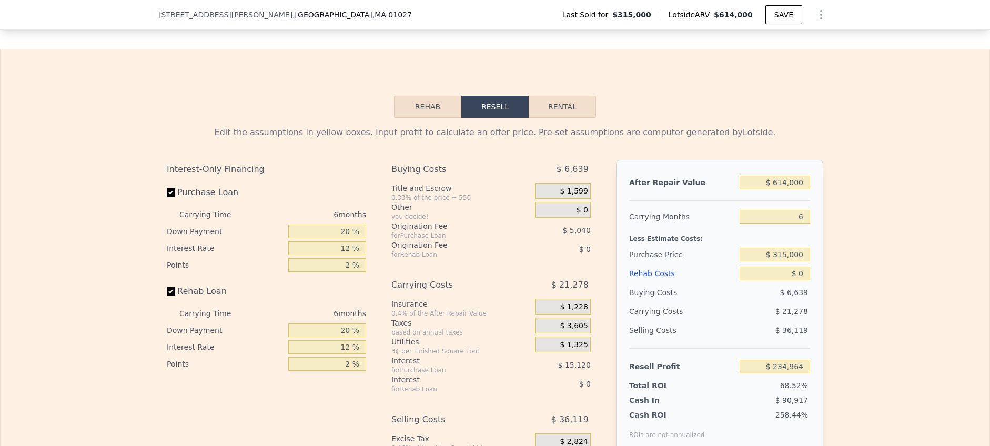
scroll to position [1449, 0]
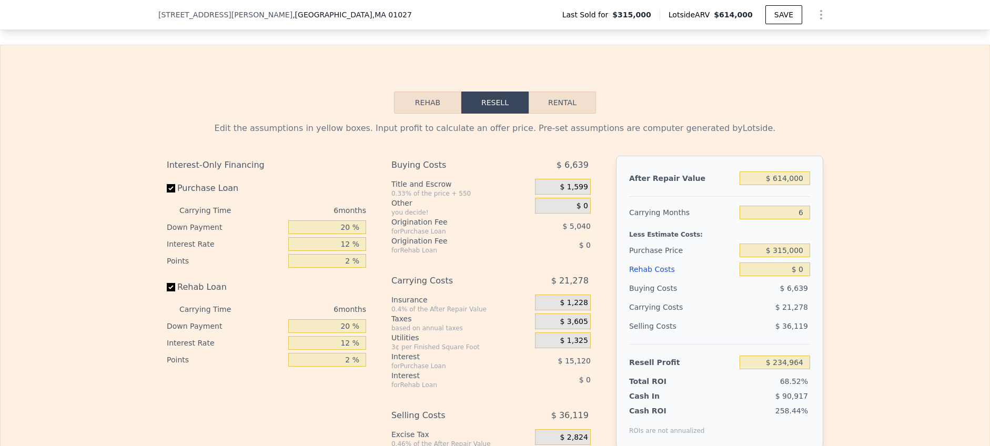
click at [559, 109] on button "Rental" at bounding box center [562, 103] width 67 height 22
select select "30"
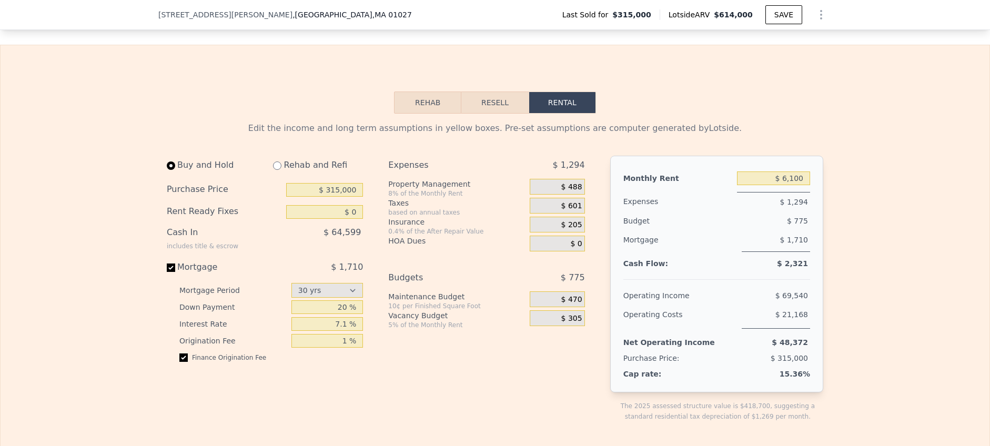
click at [493, 114] on button "Resell" at bounding box center [494, 103] width 67 height 22
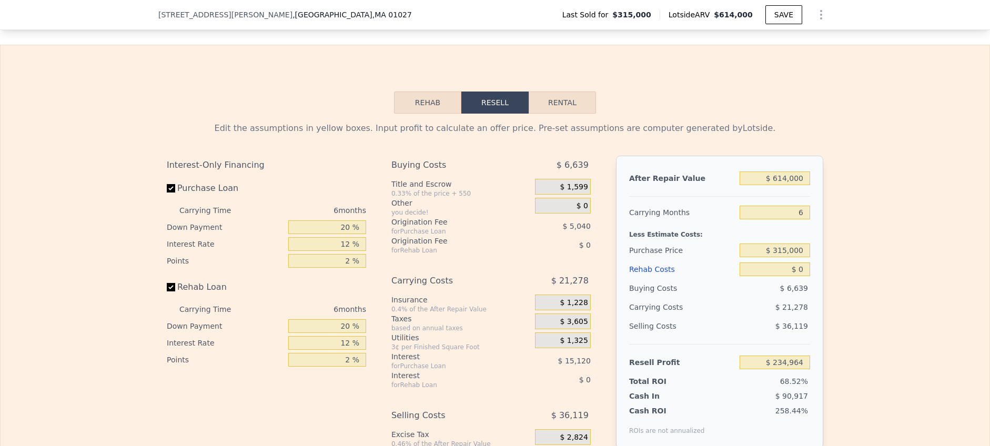
click at [425, 114] on button "Rehab" at bounding box center [427, 103] width 67 height 22
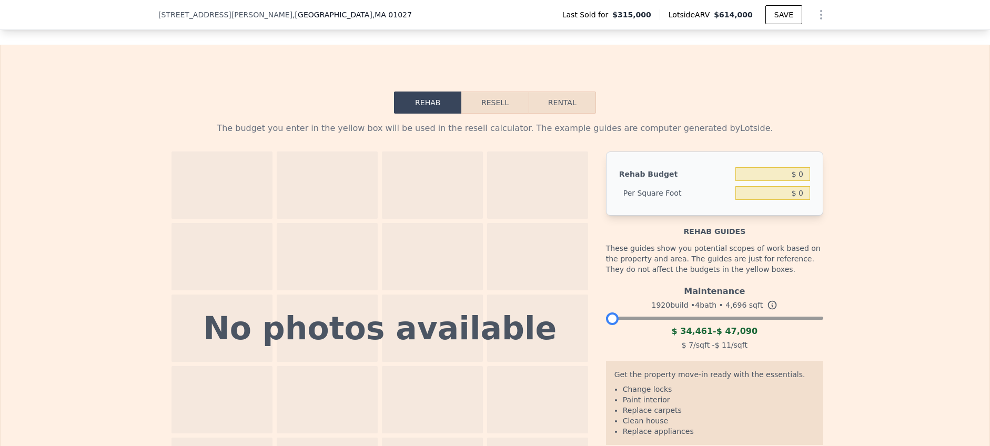
drag, startPoint x: 813, startPoint y: 327, endPoint x: 592, endPoint y: 314, distance: 221.8
click at [592, 314] on div "No photos available Rehab Budget $ 0 Per Square Foot $ 0 Rehab guides These gui…" at bounding box center [495, 329] width 657 height 354
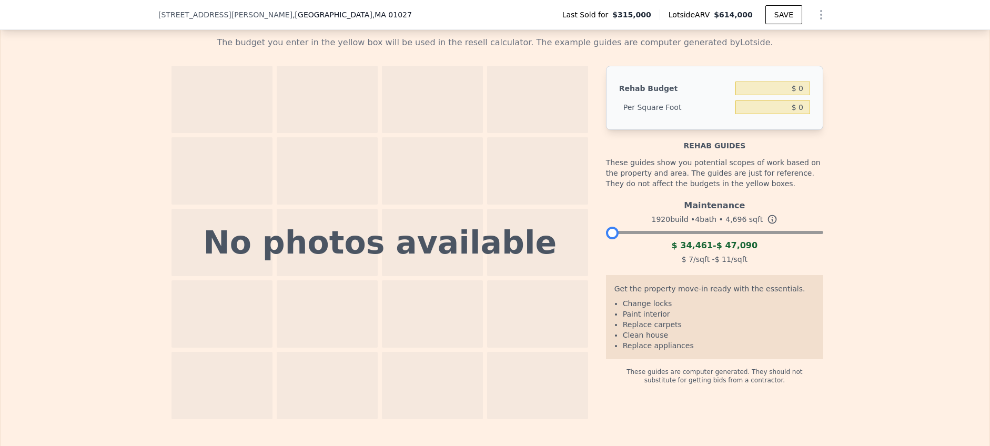
scroll to position [1537, 0]
